Goal: Task Accomplishment & Management: Use online tool/utility

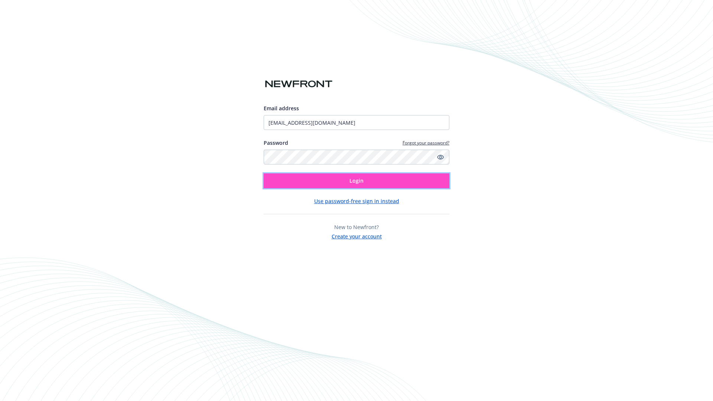
click at [357, 181] on span "Login" at bounding box center [357, 180] width 14 height 7
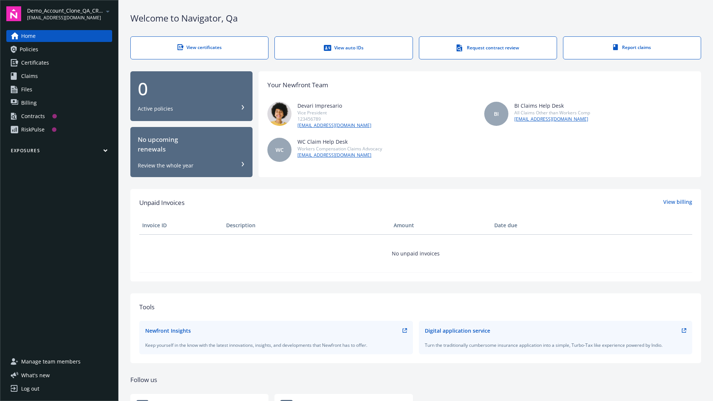
click at [69, 14] on span "Demo_Account_Clone_QA_CR_Tests_Prospect" at bounding box center [65, 11] width 76 height 8
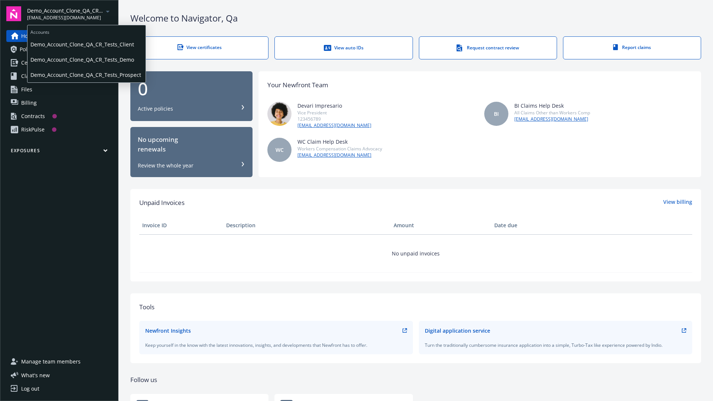
click at [86, 44] on span "Demo_Account_Clone_QA_CR_Tests_Client" at bounding box center [86, 44] width 112 height 15
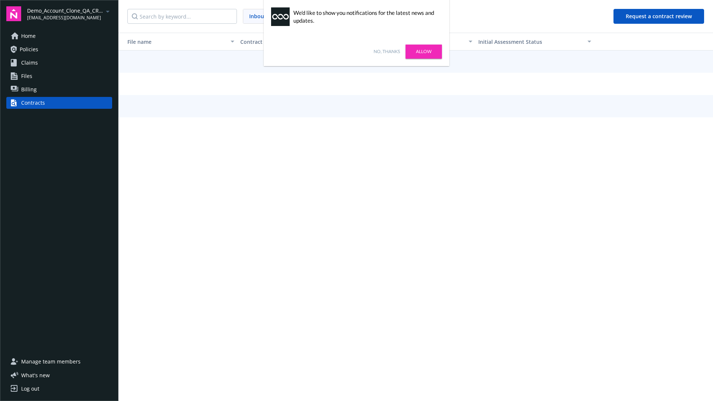
click at [387, 52] on link "No, thanks" at bounding box center [387, 51] width 26 height 7
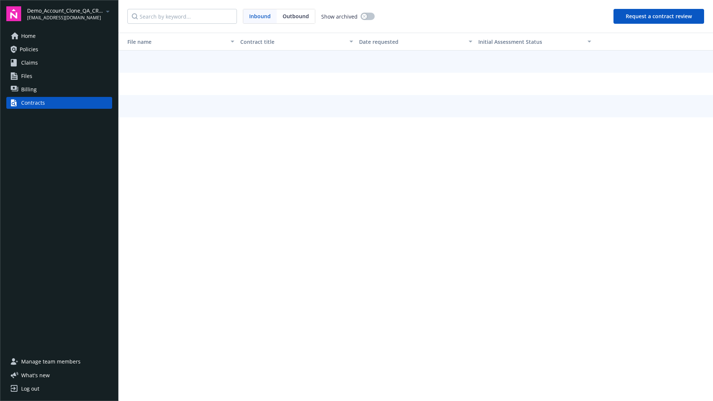
click at [659, 16] on button "Request a contract review" at bounding box center [659, 16] width 91 height 15
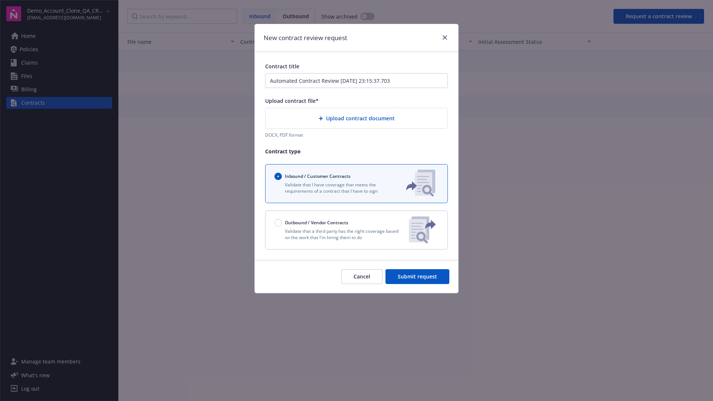
type input "Automated Contract Review [DATE] 23:15:37.703"
click at [357, 230] on p "Validate that a third party has the right coverage based on the work that I'm h…" at bounding box center [339, 234] width 129 height 13
radio input "false"
radio input "true"
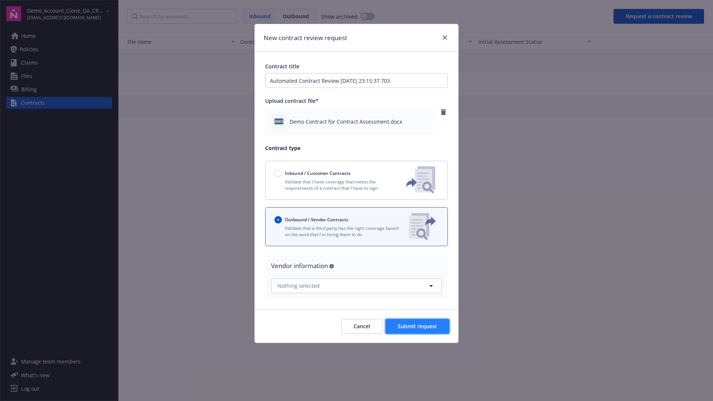
click at [418, 326] on span "Submit request" at bounding box center [417, 326] width 39 height 7
